Goal: Find specific page/section: Find specific page/section

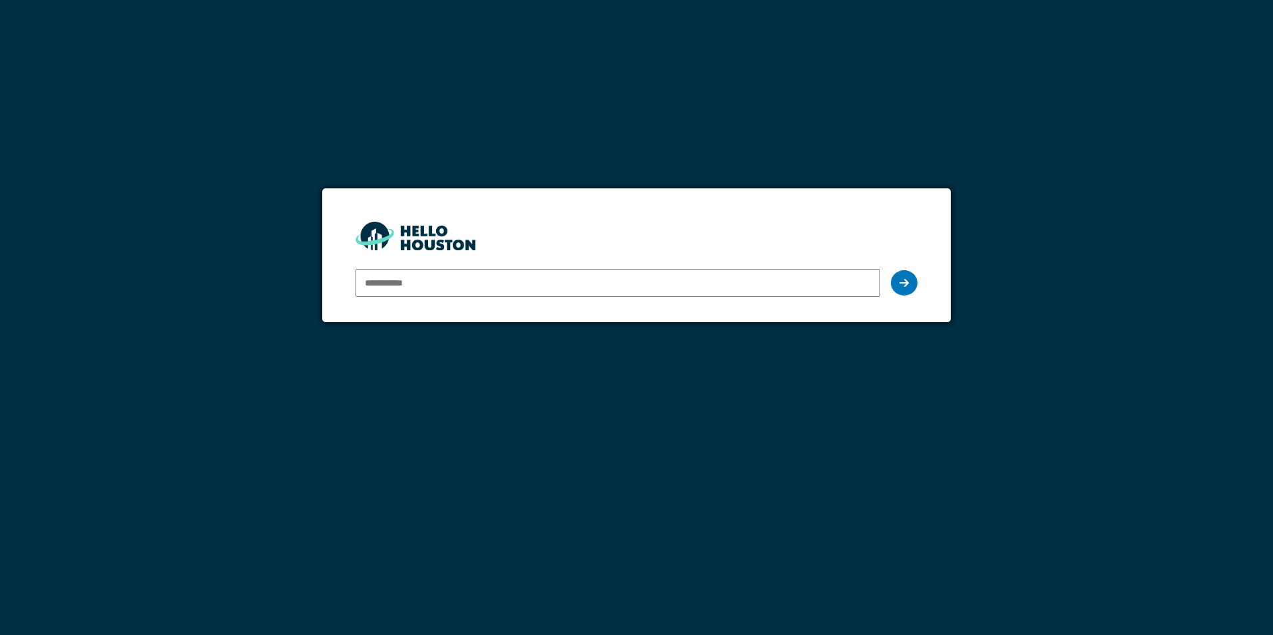
type input "**********"
click at [901, 288] on icon at bounding box center [904, 283] width 9 height 11
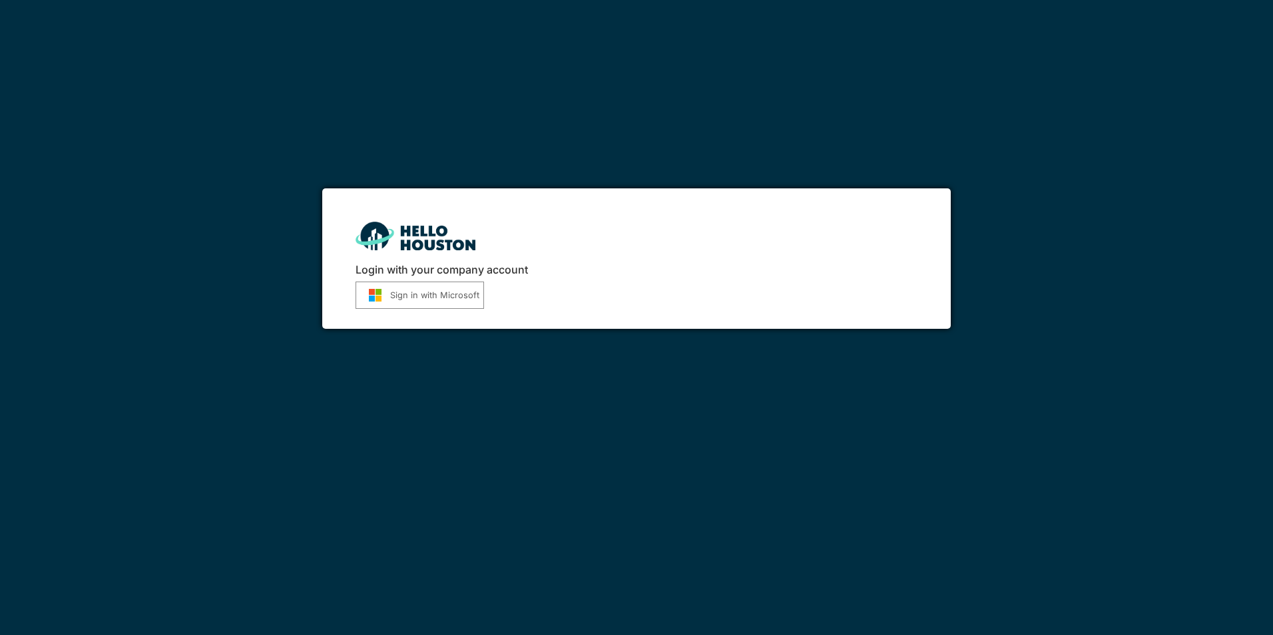
click at [414, 296] on button "Sign in with Microsoft" at bounding box center [420, 295] width 129 height 27
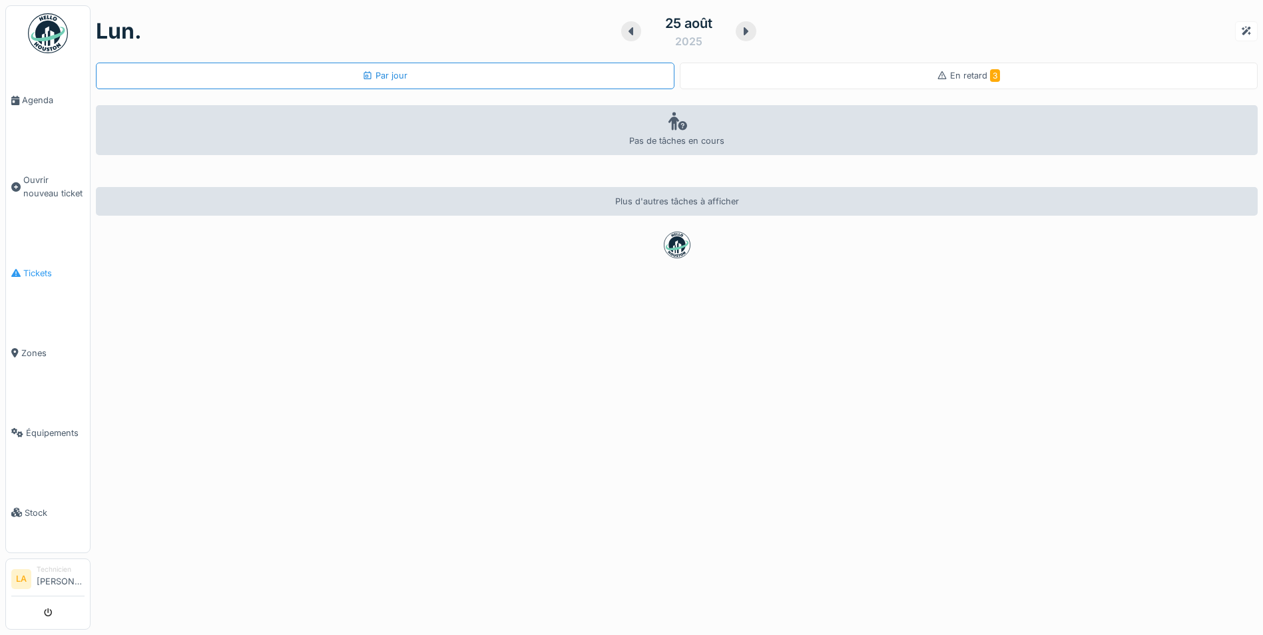
click at [35, 271] on span "Tickets" at bounding box center [53, 273] width 61 height 13
